Goal: Find specific page/section: Find specific page/section

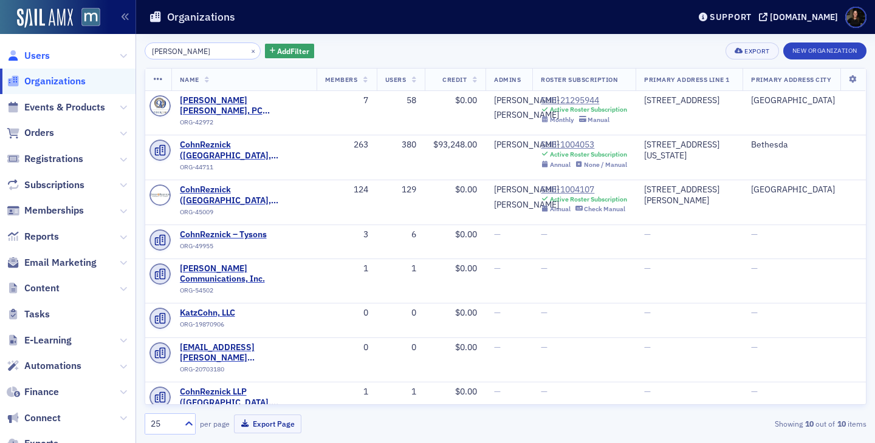
click at [39, 61] on span "Users" at bounding box center [37, 55] width 26 height 13
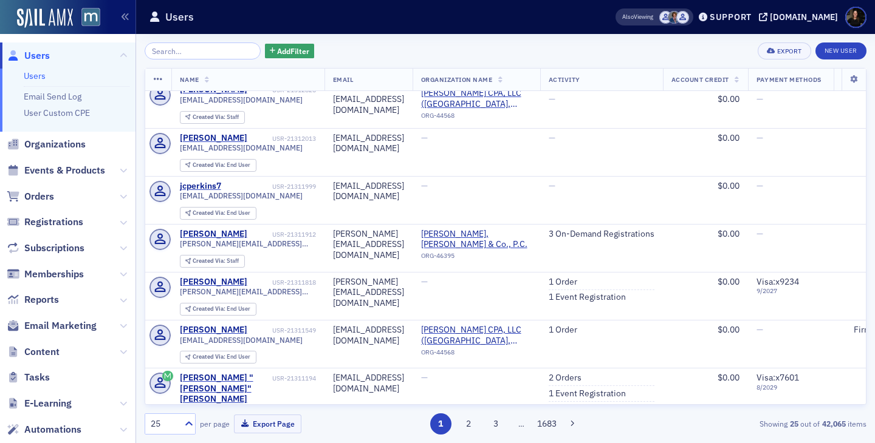
scroll to position [351, 0]
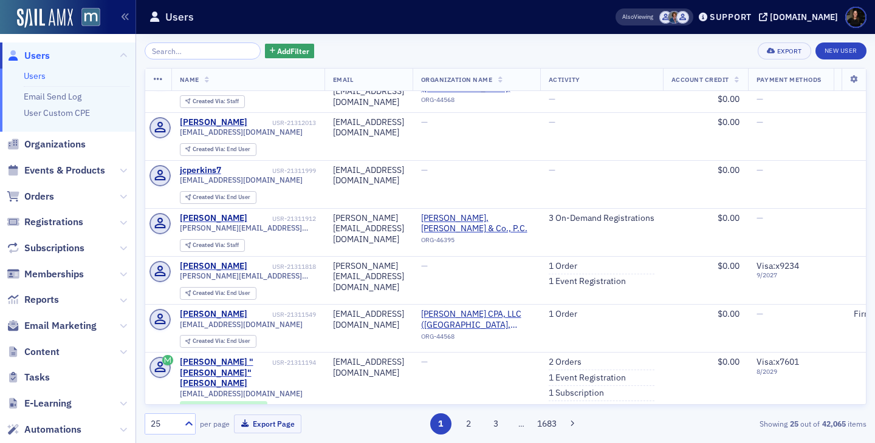
click at [27, 52] on span "Users" at bounding box center [37, 55] width 26 height 13
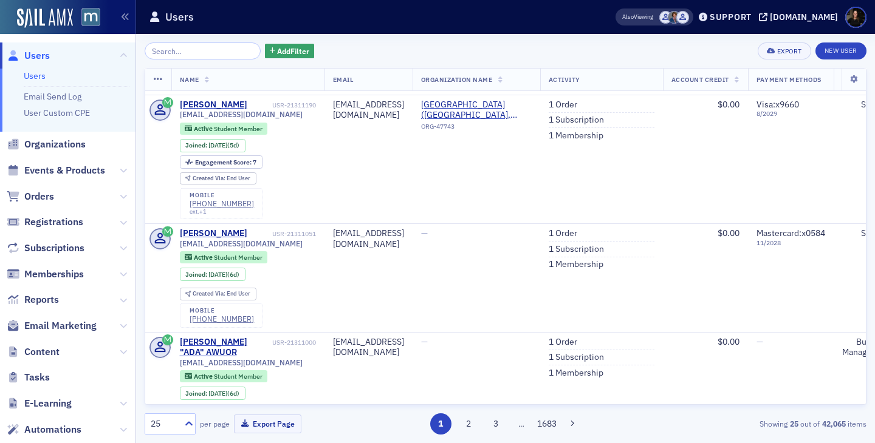
scroll to position [783, 0]
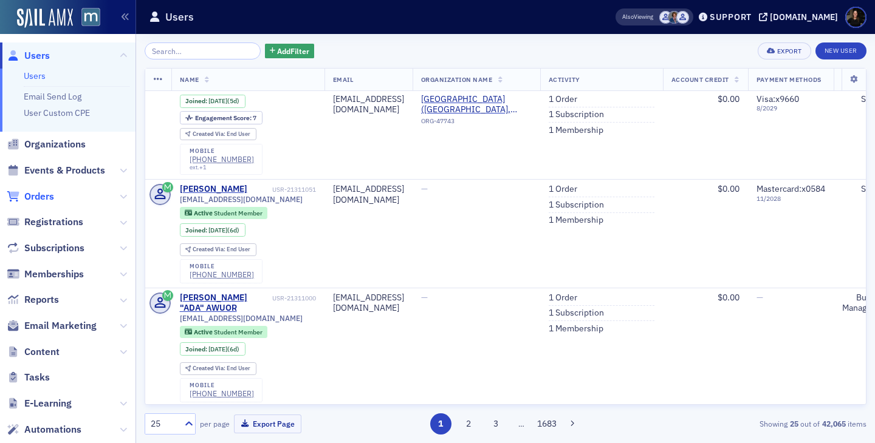
click at [39, 199] on span "Orders" at bounding box center [39, 196] width 30 height 13
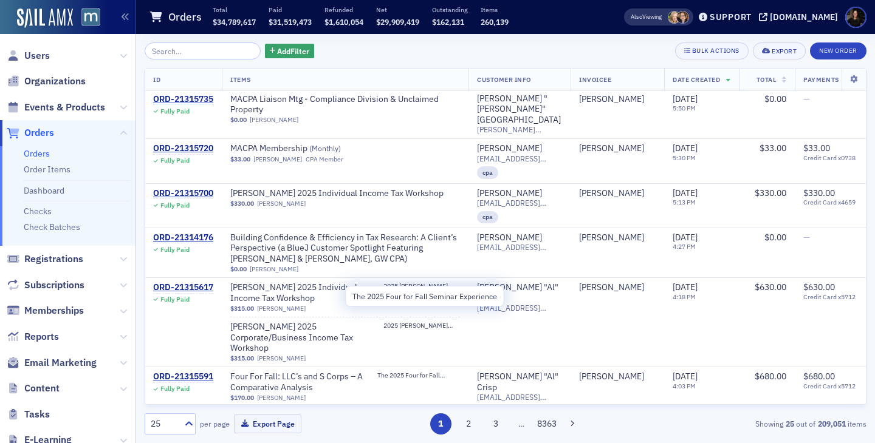
scroll to position [1029, 1]
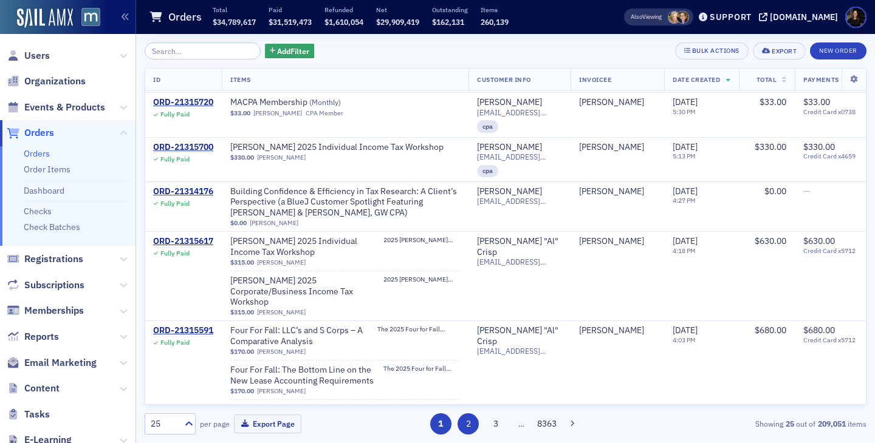
click at [470, 428] on button "2" at bounding box center [467, 424] width 21 height 21
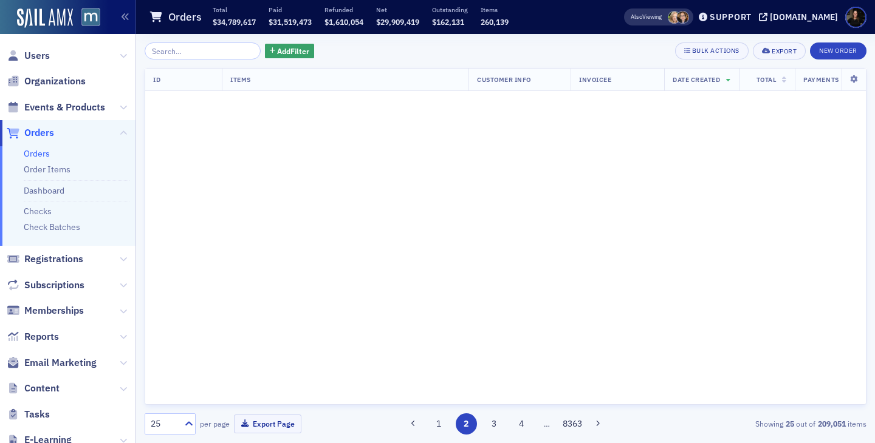
scroll to position [0, 1]
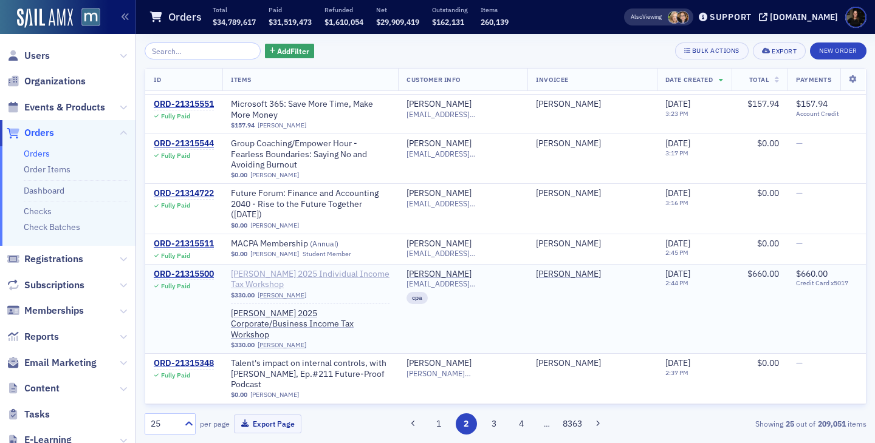
scroll to position [50, 0]
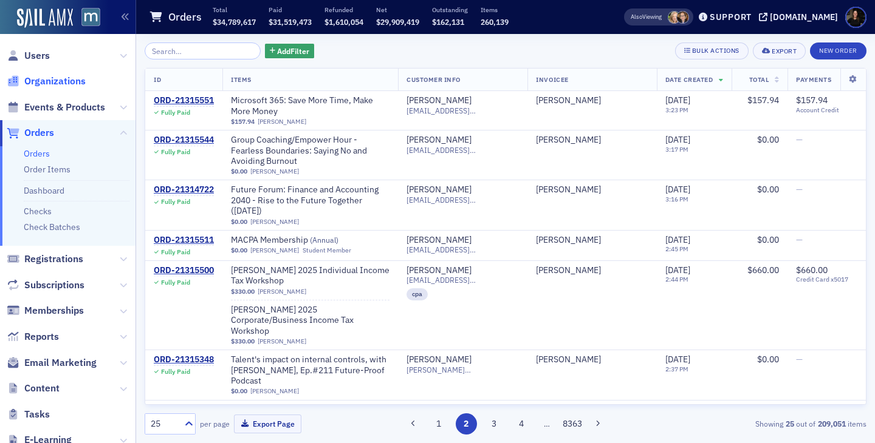
click at [48, 77] on span "Organizations" at bounding box center [54, 81] width 61 height 13
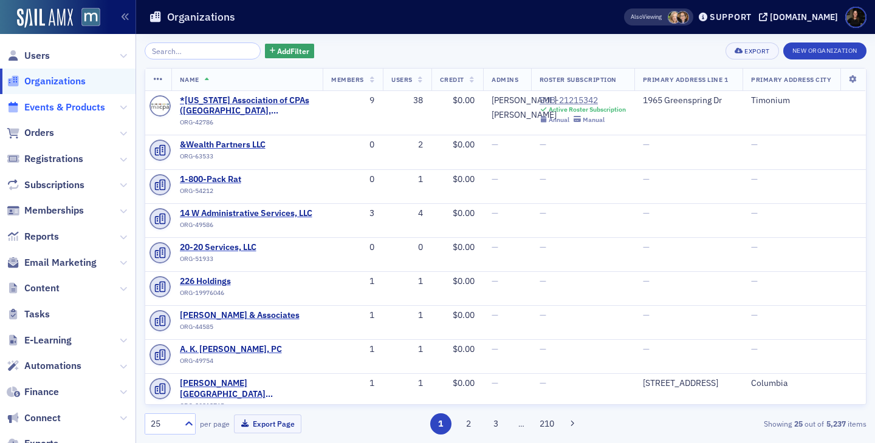
click at [67, 109] on span "Events & Products" at bounding box center [64, 107] width 81 height 13
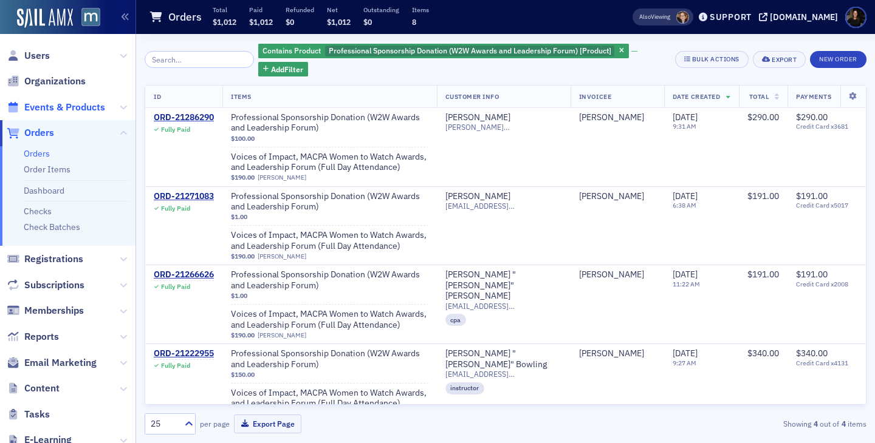
click at [53, 112] on span "Events & Products" at bounding box center [64, 107] width 81 height 13
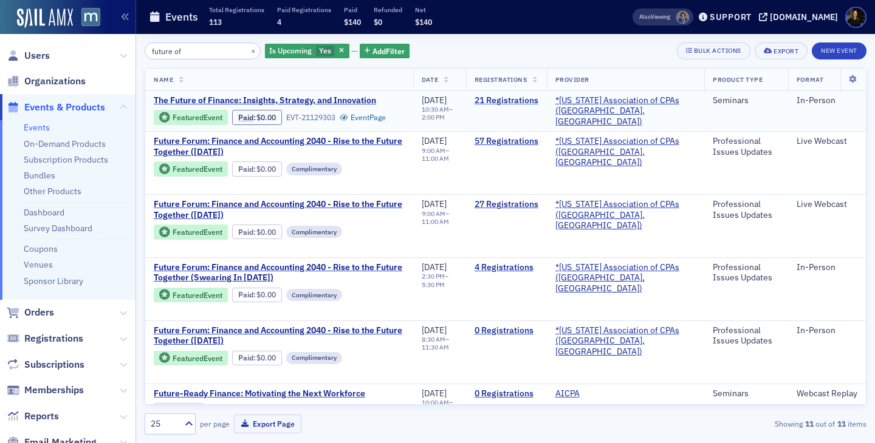
type input "future of"
click at [518, 100] on link "21 Registrations" at bounding box center [506, 100] width 64 height 11
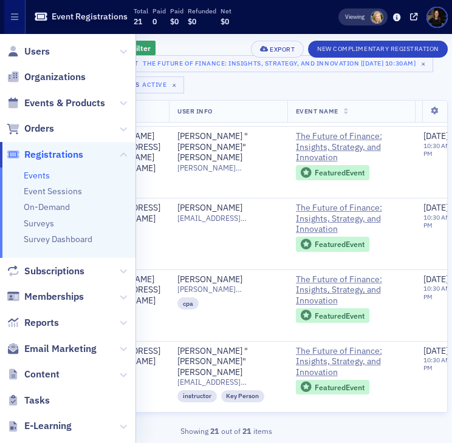
scroll to position [1235, 0]
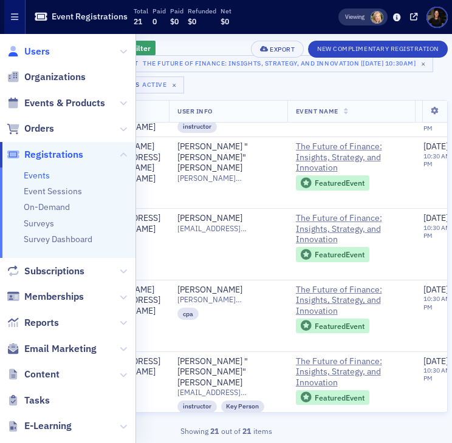
click at [44, 49] on span "Users" at bounding box center [37, 51] width 26 height 13
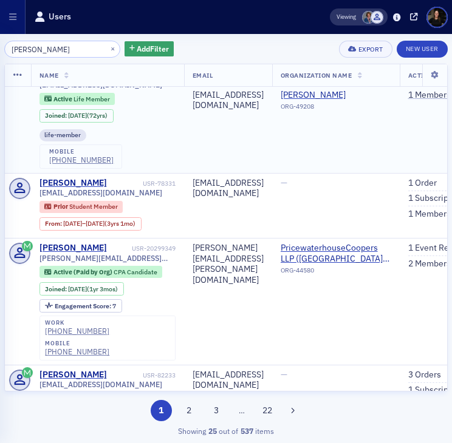
scroll to position [20, 0]
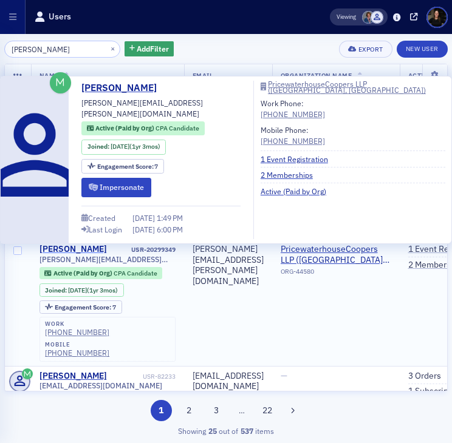
type input "james downes"
click at [87, 249] on div "James Downes" at bounding box center [72, 249] width 67 height 11
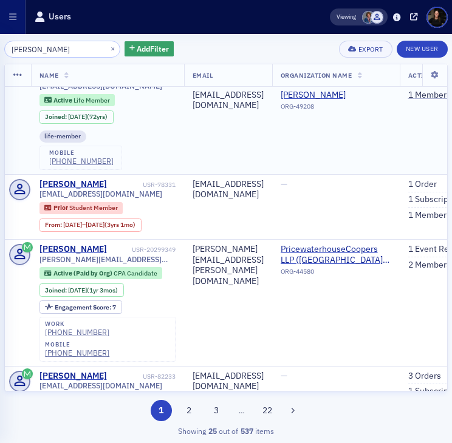
scroll to position [0, 0]
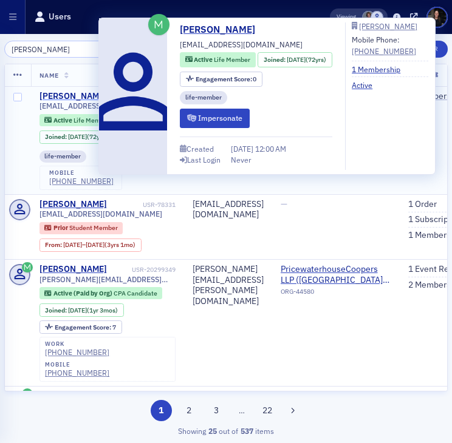
click at [92, 100] on div "James Downes" at bounding box center [72, 96] width 67 height 11
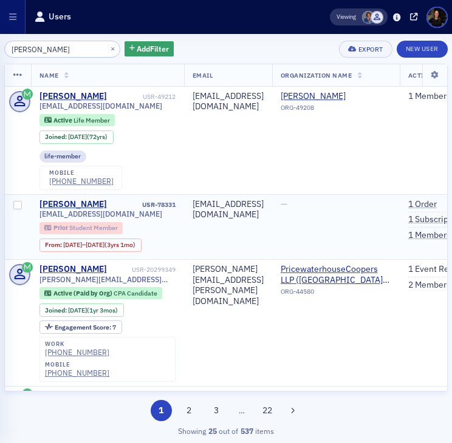
scroll to position [97, 0]
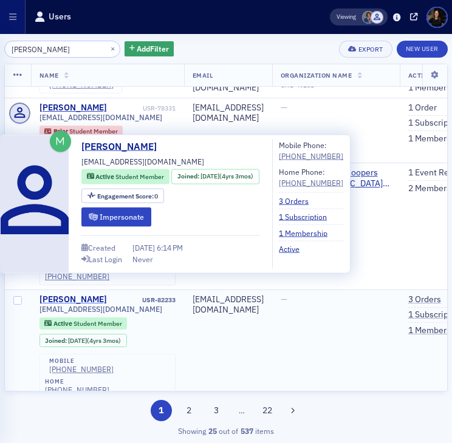
click at [79, 295] on div "James Downes" at bounding box center [72, 300] width 67 height 11
